Goal: Navigation & Orientation: Find specific page/section

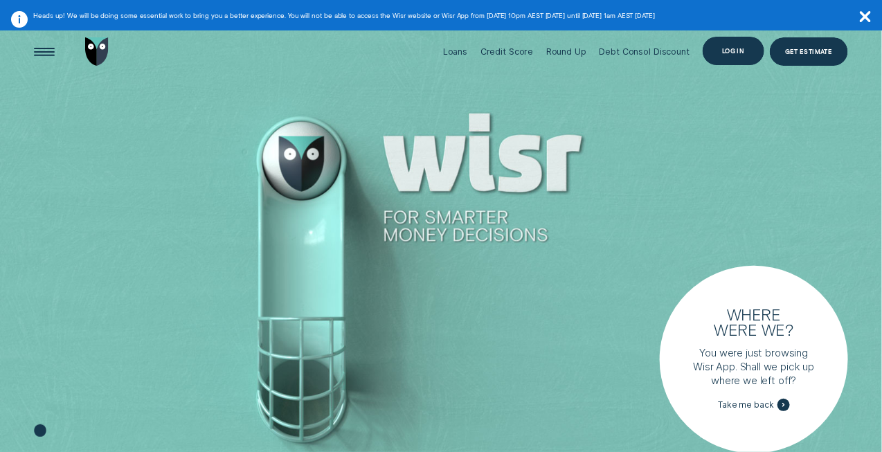
click at [734, 50] on div "Log in" at bounding box center [733, 51] width 22 height 6
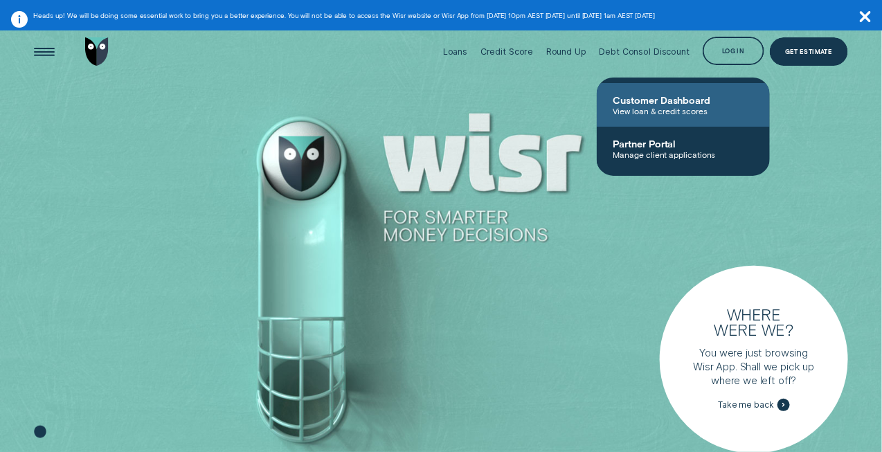
click at [702, 103] on span "Customer Dashboard" at bounding box center [683, 100] width 140 height 12
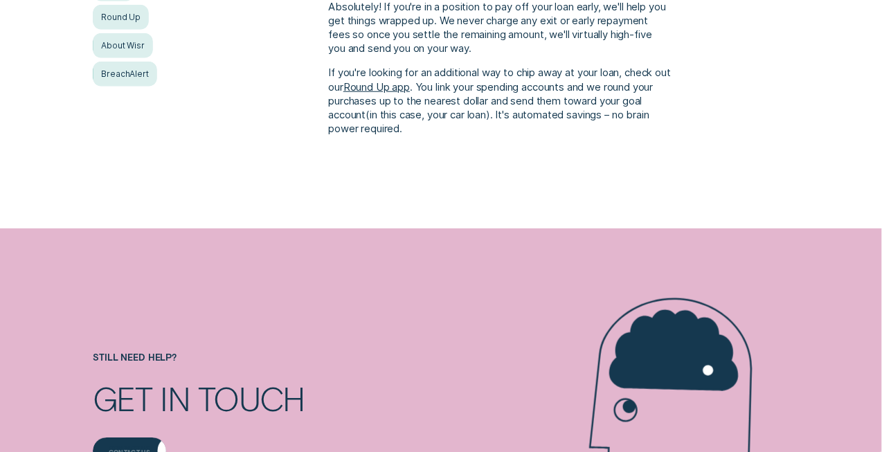
scroll to position [398, 0]
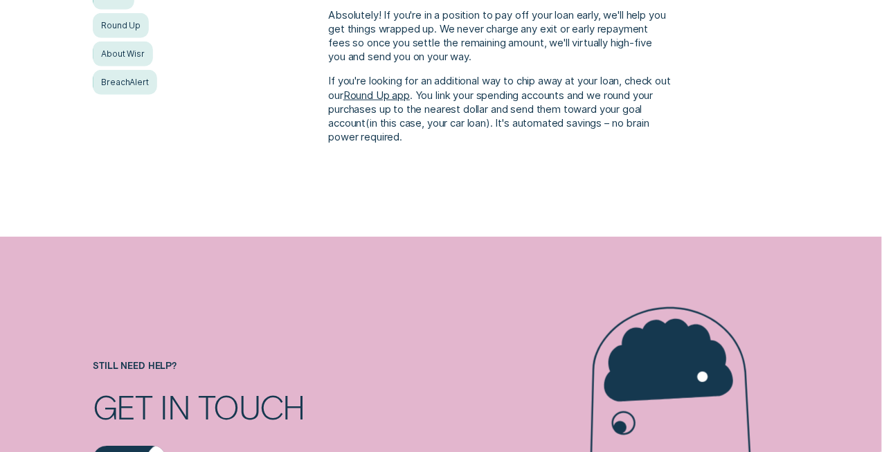
click at [480, 176] on div "All topics Credit Scores Loans Round Up About Wisr BreachAlert Loans Can I pay …" at bounding box center [441, 36] width 882 height 402
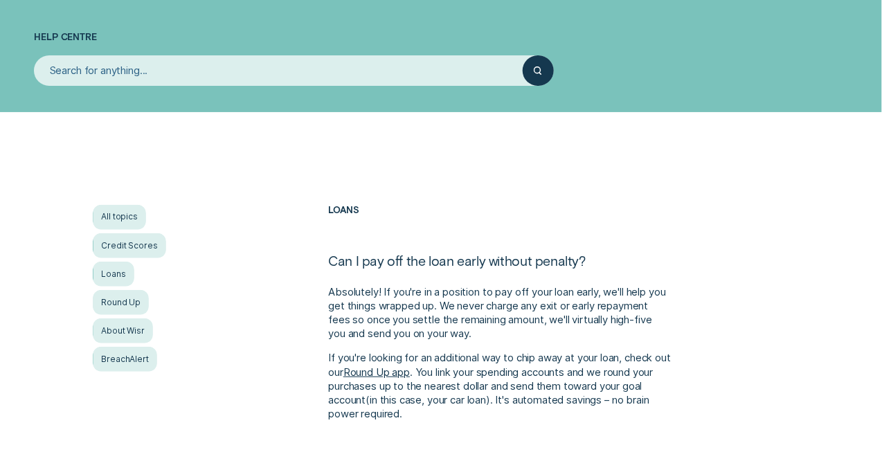
scroll to position [0, 0]
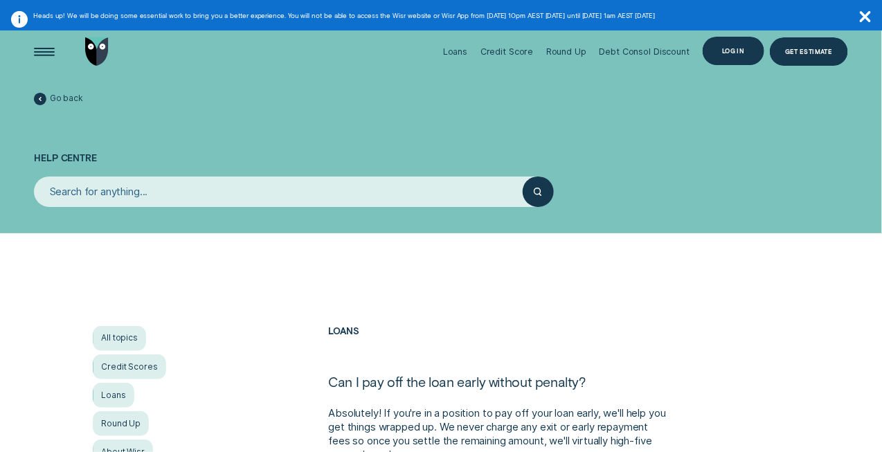
click at [734, 48] on div "Log in" at bounding box center [733, 51] width 22 height 6
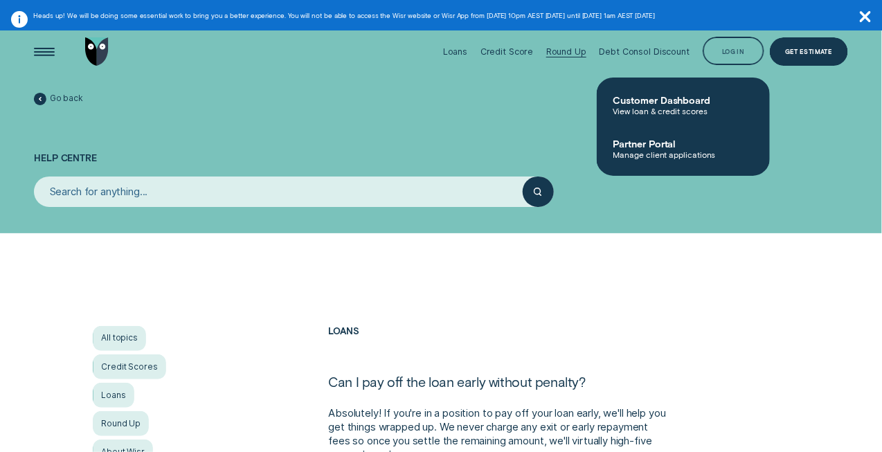
click at [586, 74] on div "Round Up" at bounding box center [566, 52] width 40 height 62
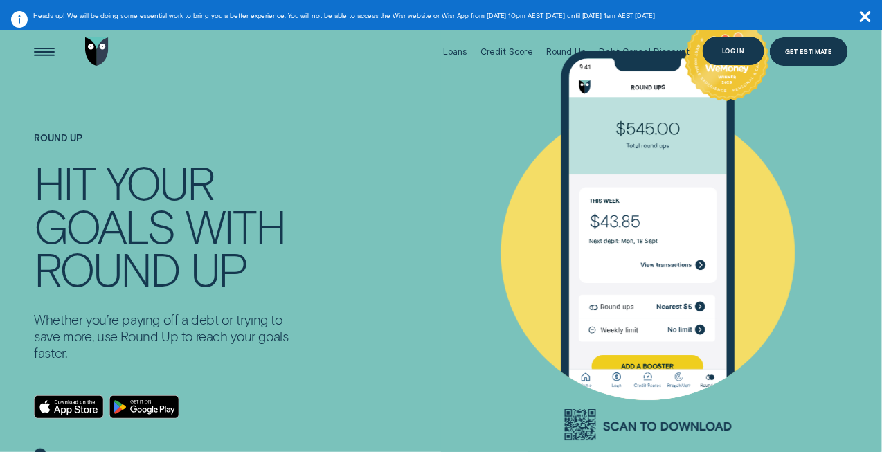
click at [711, 47] on div "Log in" at bounding box center [733, 51] width 62 height 28
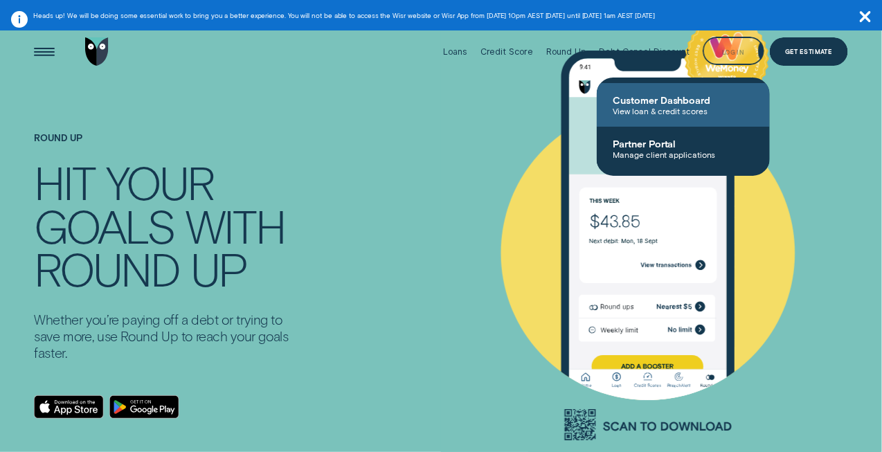
click at [682, 95] on span "Customer Dashboard" at bounding box center [683, 100] width 140 height 12
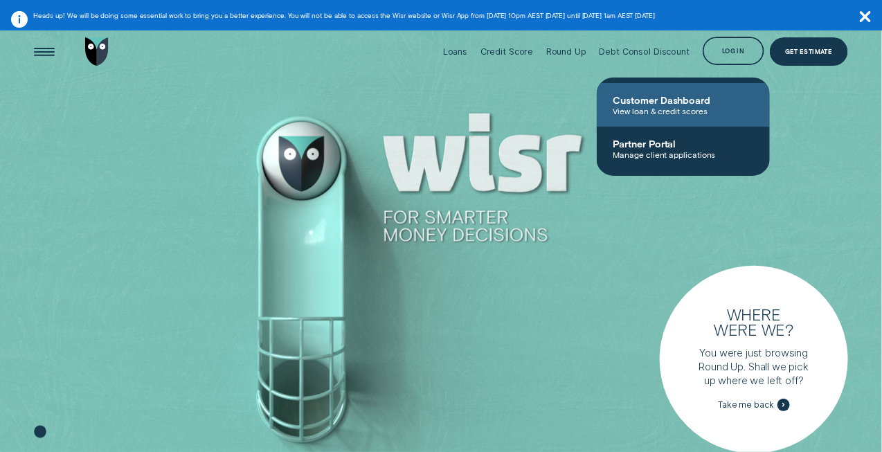
click at [671, 93] on link "Customer Dashboard View loan & credit scores" at bounding box center [683, 105] width 173 height 44
